Goal: Go to known website: Access a specific website the user already knows

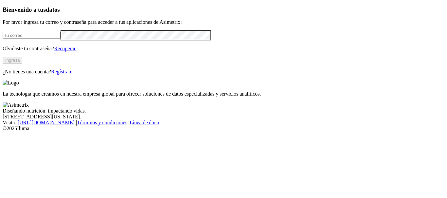
click at [60, 39] on input "email" at bounding box center [32, 35] width 58 height 7
type input "[EMAIL_ADDRESS][DOMAIN_NAME]"
click at [22, 64] on button "Ingresa" at bounding box center [13, 60] width 20 height 7
